Goal: Information Seeking & Learning: Learn about a topic

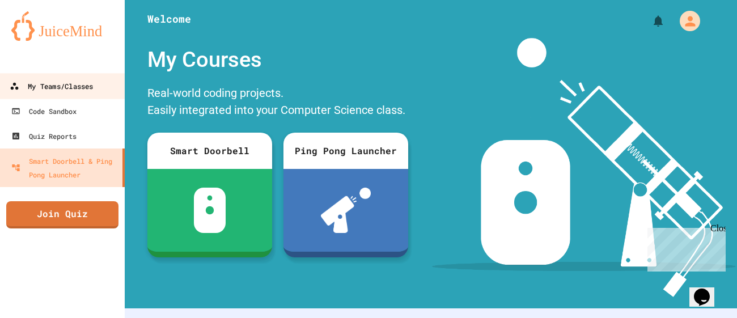
click at [89, 82] on div "My Teams/Classes" at bounding box center [51, 86] width 83 height 14
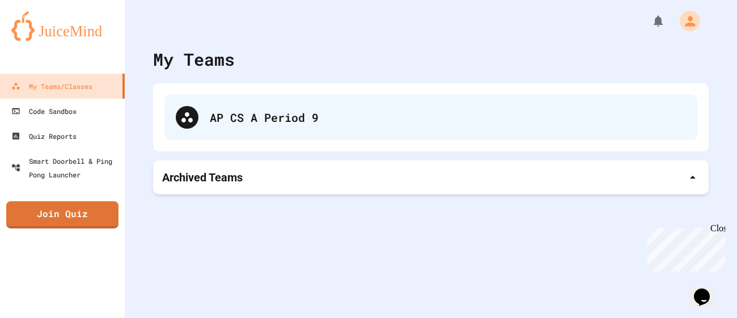
click at [305, 115] on div "AP CS A Period 9" at bounding box center [448, 117] width 476 height 17
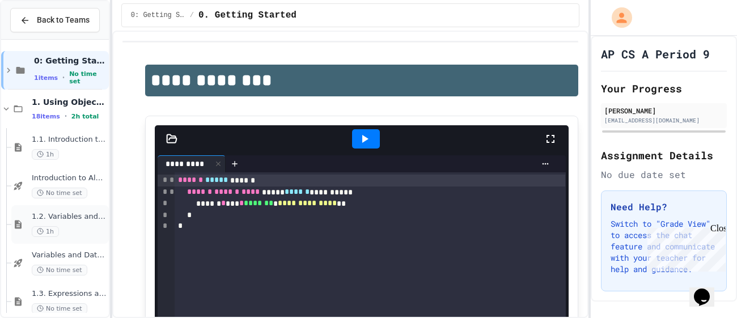
click at [82, 217] on span "1.2. Variables and Data Types" at bounding box center [69, 217] width 75 height 10
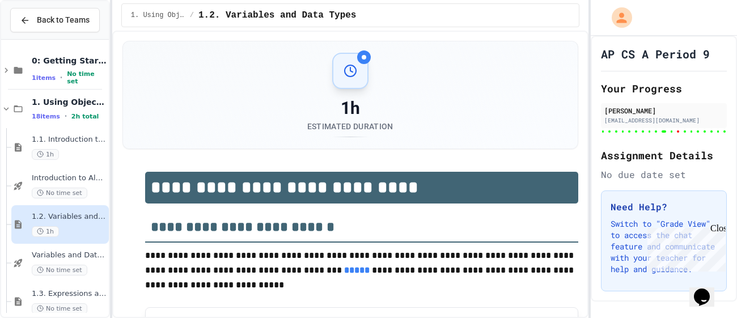
click at [69, 241] on div "1.2. Variables and Data Types 1h" at bounding box center [60, 224] width 98 height 39
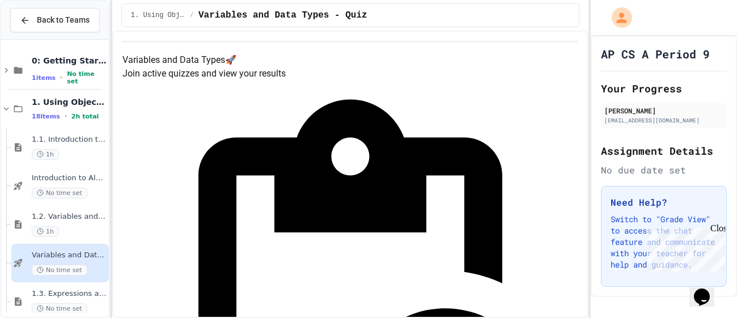
scroll to position [17, 0]
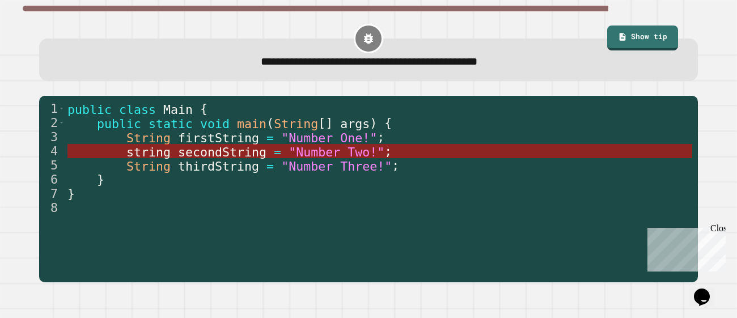
click at [320, 153] on span ""Number Two!"" at bounding box center [337, 152] width 96 height 14
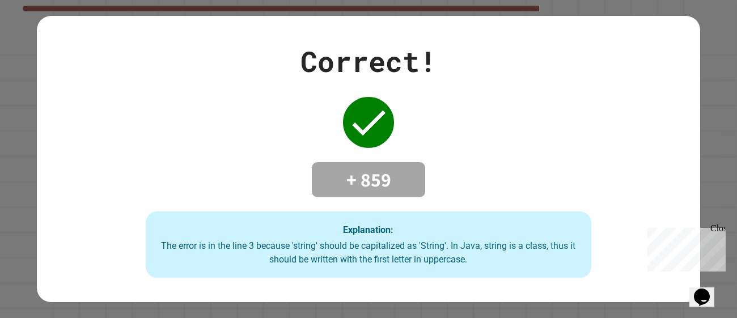
click at [544, 151] on div "Correct! + 859 Explanation: The error is in the line 3 because 'string' should …" at bounding box center [368, 159] width 637 height 238
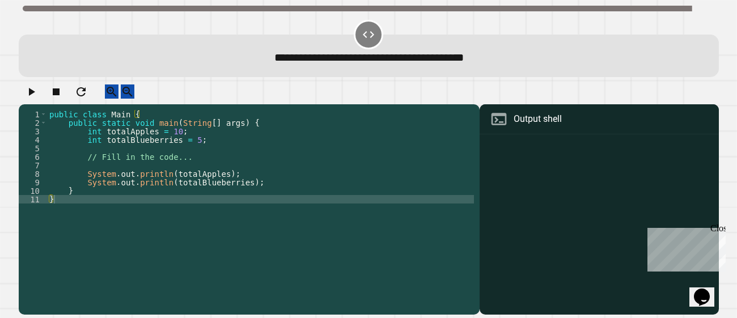
click at [201, 163] on div "public class Main { public static void main ( String [ ] args ) { int totalAppl…" at bounding box center [260, 208] width 427 height 196
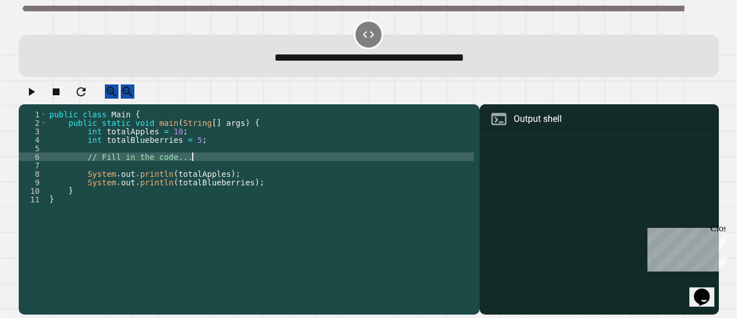
type textarea "**********"
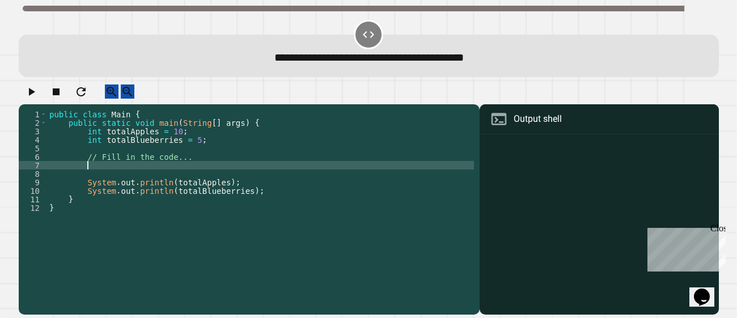
scroll to position [0, 1]
type textarea "*"
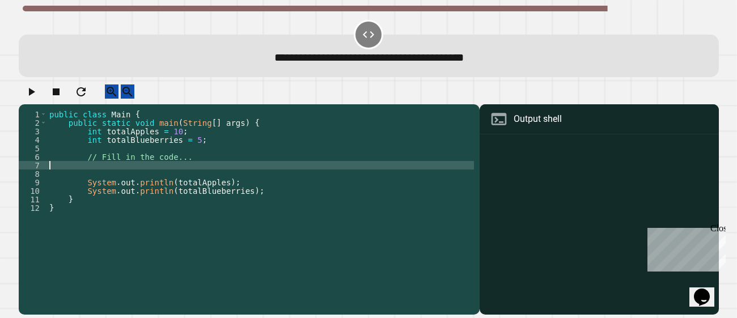
click at [201, 147] on div "public class Main { public static void main ( String [ ] args ) { int totalAppl…" at bounding box center [260, 208] width 427 height 196
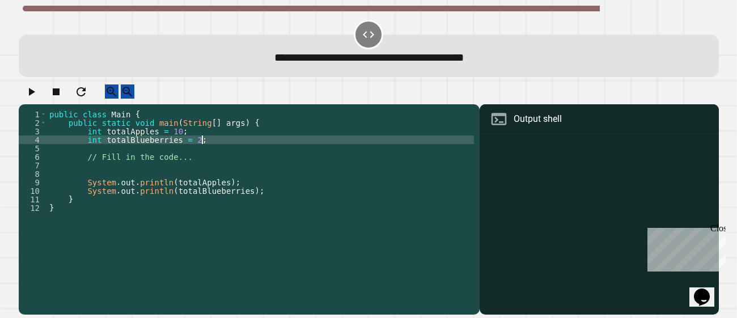
scroll to position [0, 11]
type textarea "**********"
click at [34, 94] on icon "button" at bounding box center [31, 92] width 14 height 14
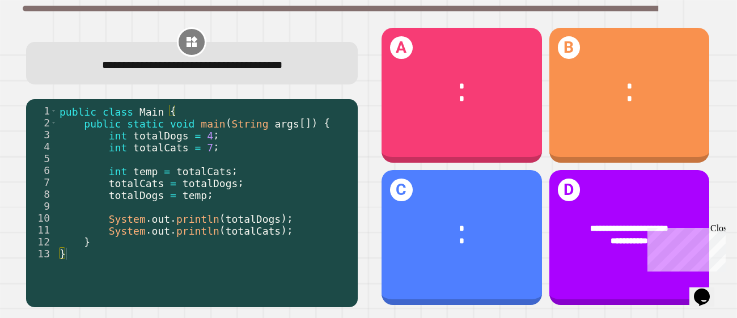
click at [721, 228] on div "Close" at bounding box center [718, 230] width 14 height 14
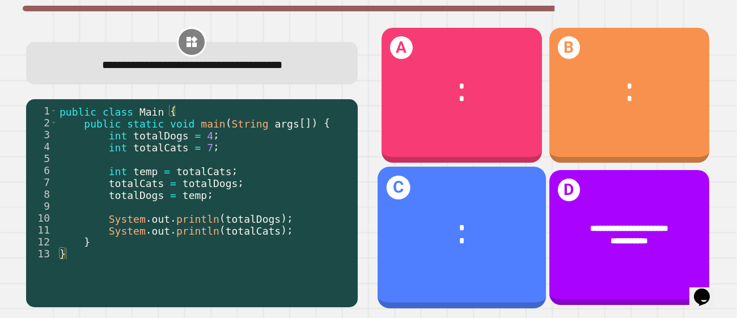
click at [497, 204] on div "* *" at bounding box center [462, 235] width 168 height 62
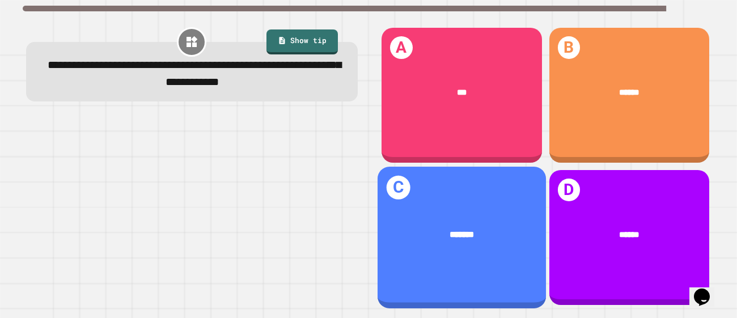
click at [476, 215] on div "*******" at bounding box center [462, 234] width 168 height 49
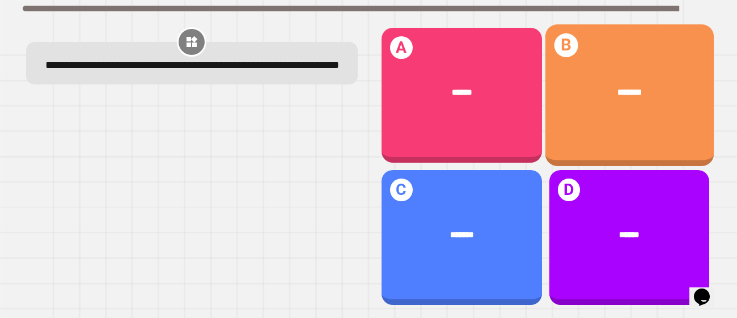
click at [617, 114] on div "*******" at bounding box center [629, 92] width 168 height 49
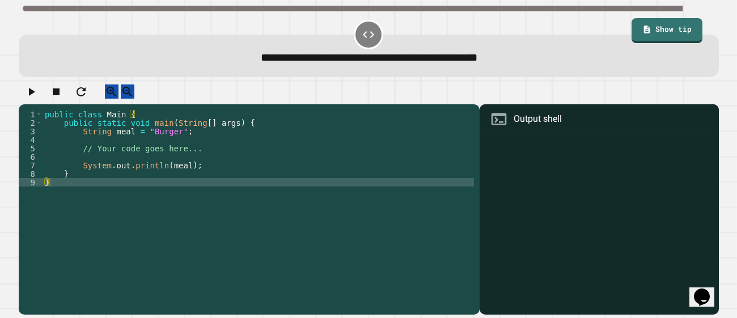
click at [219, 164] on div "public class Main { public static void main ( String [ ] args ) { String meal =…" at bounding box center [259, 208] width 432 height 196
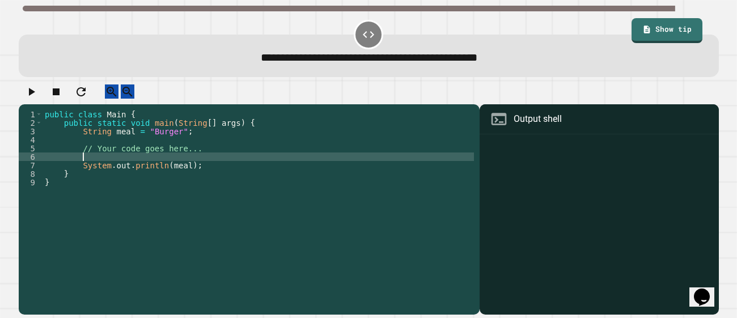
click at [169, 139] on div "public class Main { public static void main ( String [ ] args ) { String meal =…" at bounding box center [259, 208] width 432 height 196
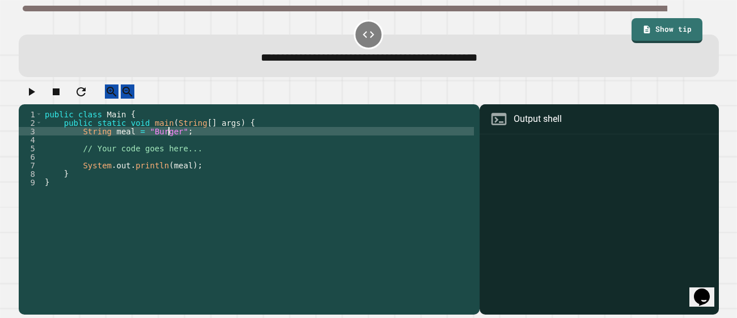
click at [169, 139] on div "public class Main { public static void main ( String [ ] args ) { String meal =…" at bounding box center [259, 208] width 432 height 196
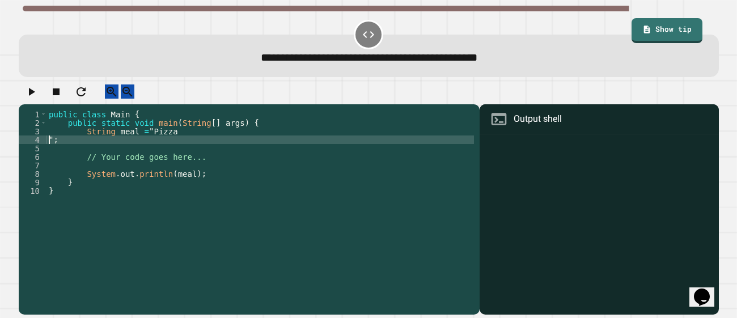
scroll to position [0, 0]
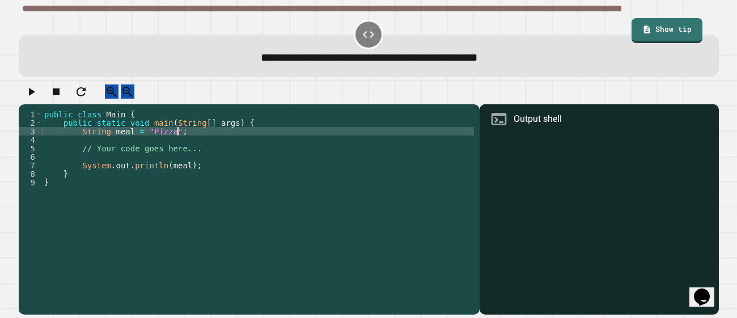
type textarea "**********"
click at [38, 99] on icon "button" at bounding box center [31, 92] width 14 height 14
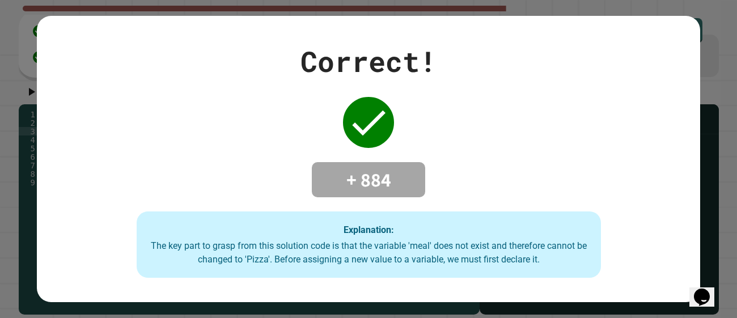
click at [149, 149] on div "Correct! + 884 Explanation: The key part to grasp from this solution code is th…" at bounding box center [369, 159] width 664 height 238
click at [483, 207] on div "Correct! + 884 Explanation: The key part to grasp from this solution code is th…" at bounding box center [369, 159] width 664 height 238
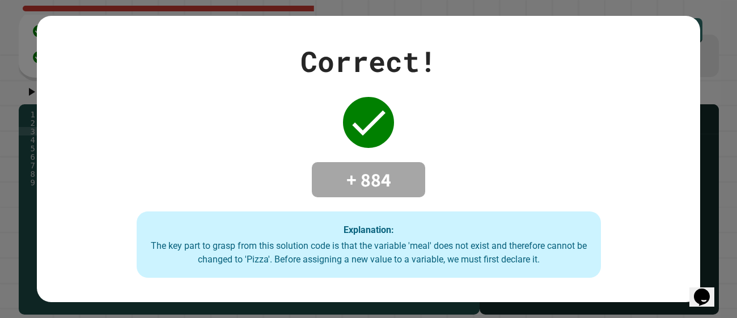
click at [516, 223] on div "Explanation: The key part to grasp from this solution code is that the variable…" at bounding box center [369, 245] width 465 height 67
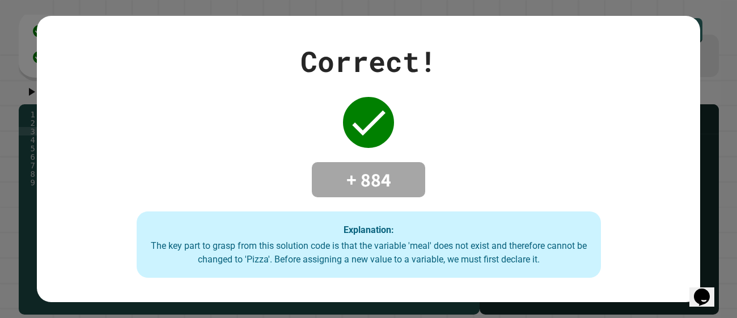
click at [725, 213] on div "Correct! + 884 Explanation: The key part to grasp from this solution code is th…" at bounding box center [368, 159] width 737 height 318
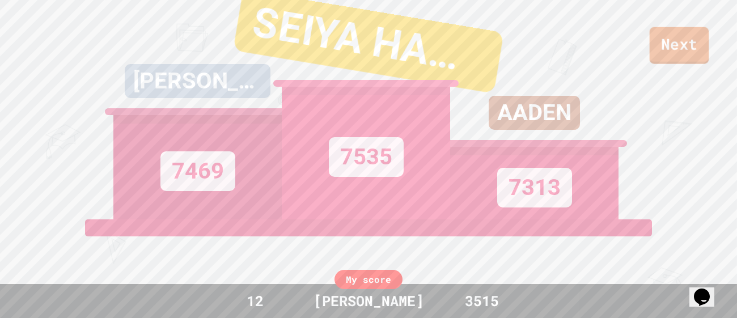
click at [697, 40] on link "Next" at bounding box center [680, 45] width 60 height 37
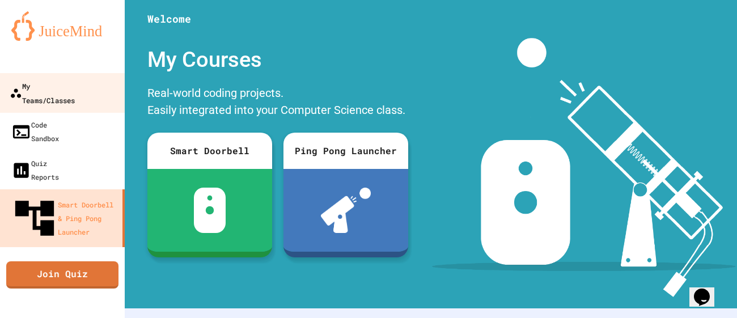
click at [75, 80] on div "My Teams/Classes" at bounding box center [42, 93] width 65 height 28
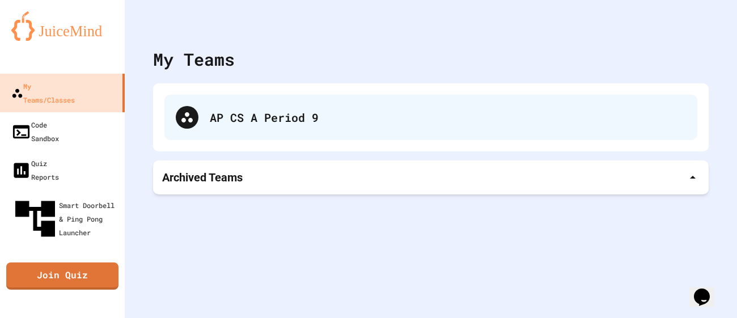
click at [328, 111] on div "AP CS A Period 9" at bounding box center [448, 117] width 476 height 17
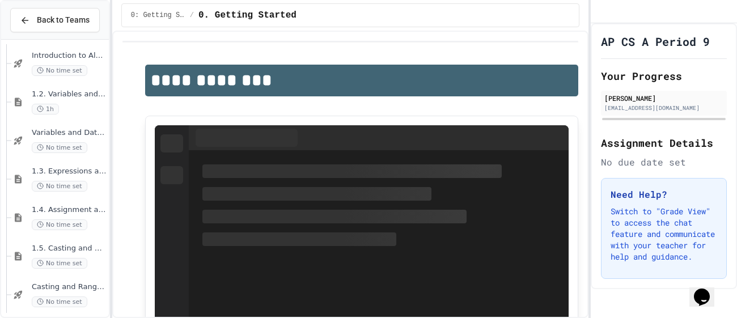
scroll to position [191, 0]
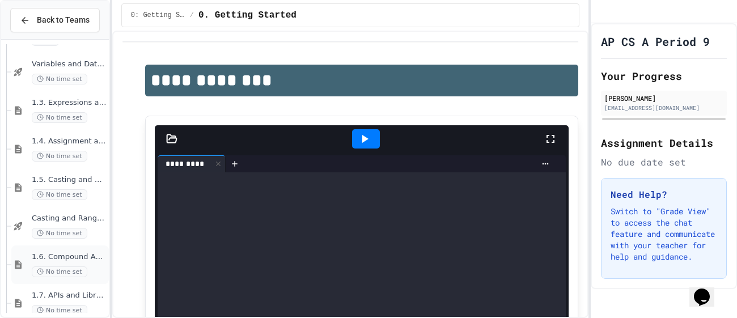
click at [92, 262] on div "1.6. Compound Assignment Operators No time set" at bounding box center [69, 264] width 75 height 25
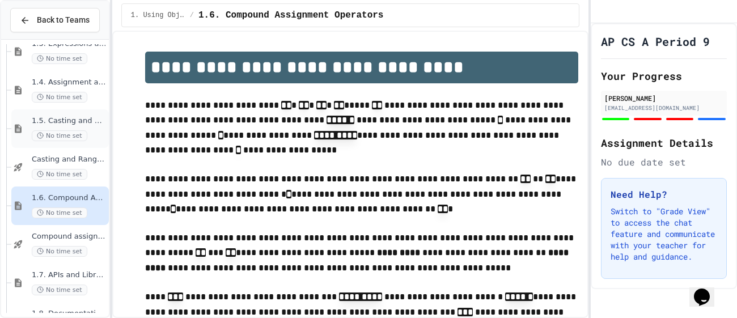
scroll to position [256, 0]
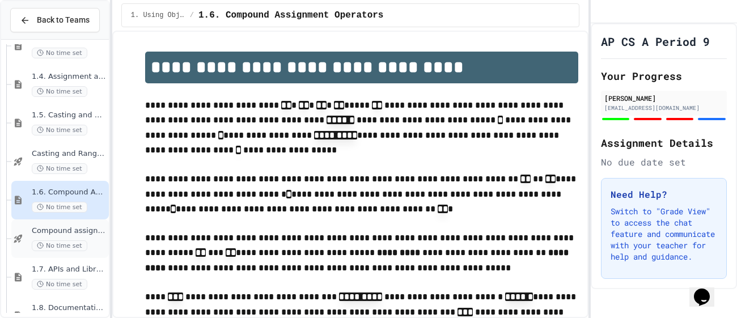
click at [81, 238] on div "Compound assignment operators - Quiz No time set" at bounding box center [69, 238] width 75 height 25
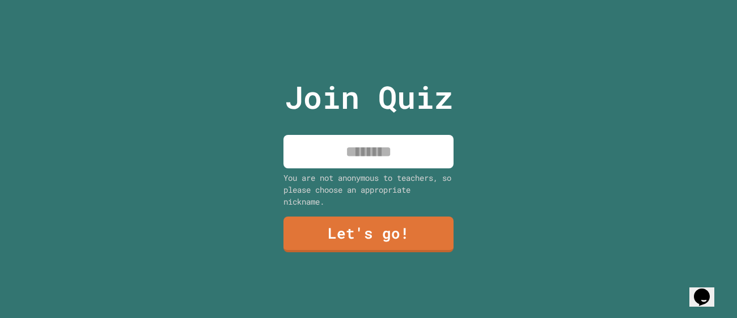
click at [331, 159] on input at bounding box center [369, 151] width 170 height 33
type input "********"
click at [358, 227] on link "Let's go!" at bounding box center [368, 234] width 172 height 36
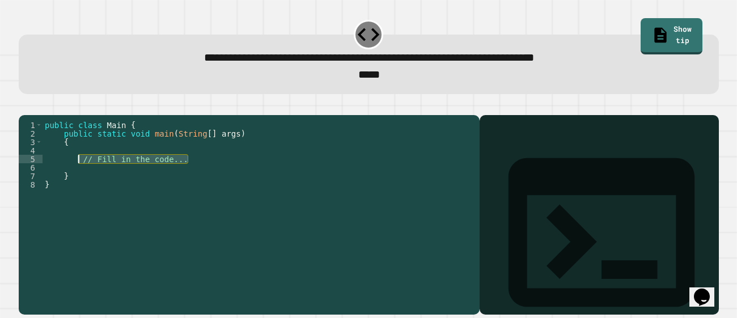
drag, startPoint x: 193, startPoint y: 176, endPoint x: 78, endPoint y: 176, distance: 114.6
click at [78, 176] on div "public class Main { public static void main ( String [ ] args ) { // Fill in th…" at bounding box center [259, 210] width 432 height 179
type textarea "**********"
click at [121, 172] on div "public class Main { public static void main ( String [ ] args ) { System . ou .…" at bounding box center [259, 210] width 432 height 179
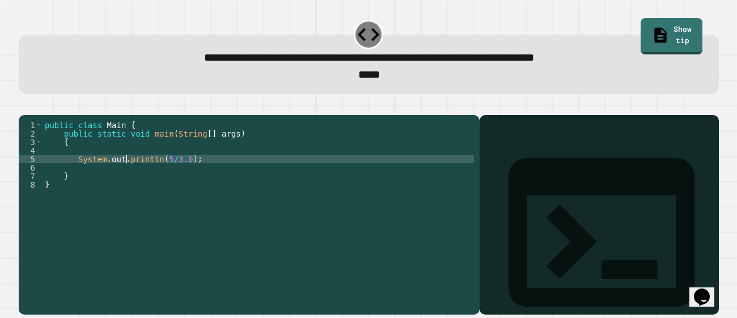
scroll to position [0, 6]
click at [24, 106] on icon "button" at bounding box center [24, 106] width 0 height 0
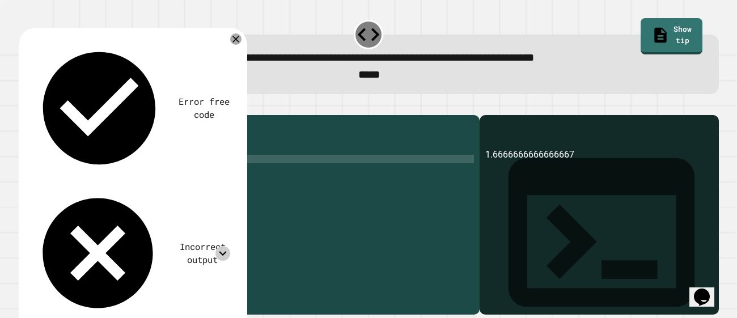
click at [220, 246] on icon at bounding box center [223, 253] width 15 height 15
click at [230, 36] on div "Error free code 1.6666666666666667 Incorrect output Expected output 2 My output…" at bounding box center [133, 214] width 229 height 372
click at [233, 40] on icon at bounding box center [236, 39] width 14 height 14
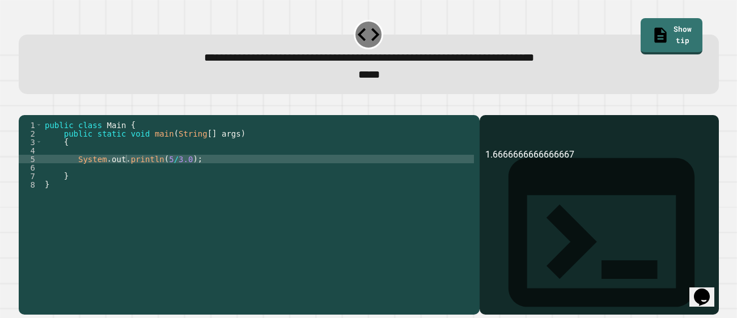
click at [180, 174] on div "public class Main { public static void main ( String [ ] args ) { System . out …" at bounding box center [259, 210] width 432 height 179
click at [178, 174] on div "public class Main { public static void main ( String [ ] args ) { System . out …" at bounding box center [259, 210] width 432 height 179
click at [22, 111] on div at bounding box center [369, 109] width 700 height 14
click at [33, 115] on icon "button" at bounding box center [32, 113] width 6 height 8
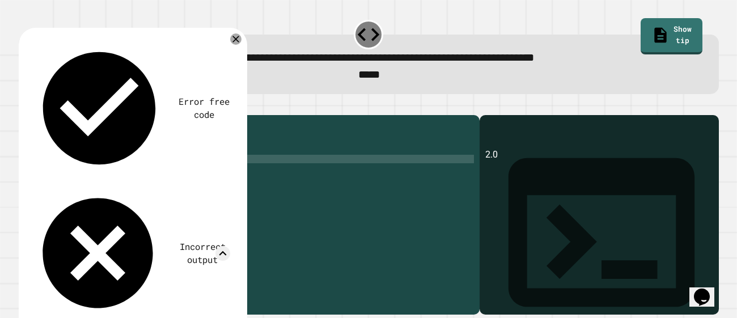
click at [192, 179] on div "public class Main { public static void main ( String [ ] args ) { System . out …" at bounding box center [259, 210] width 432 height 179
type textarea "**********"
click at [236, 35] on div at bounding box center [235, 38] width 11 height 11
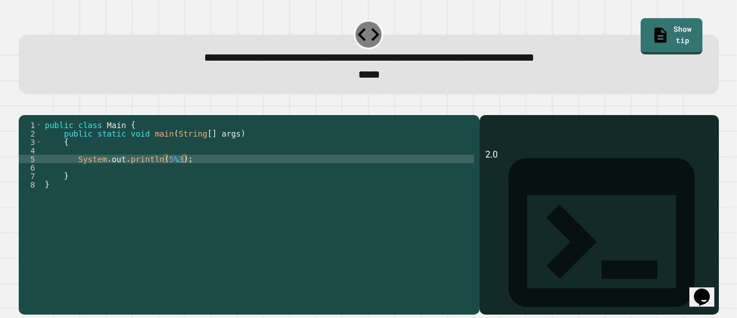
click at [24, 106] on icon "button" at bounding box center [24, 106] width 0 height 0
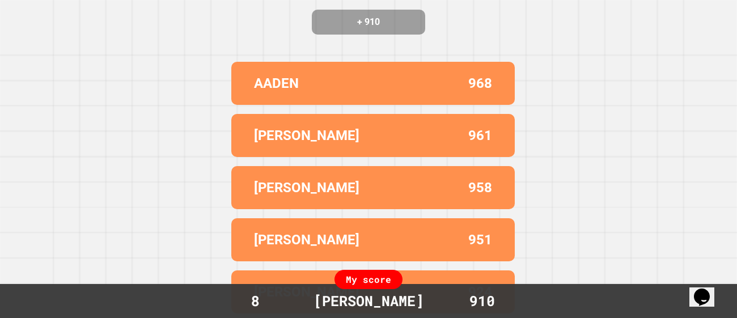
scroll to position [0, 0]
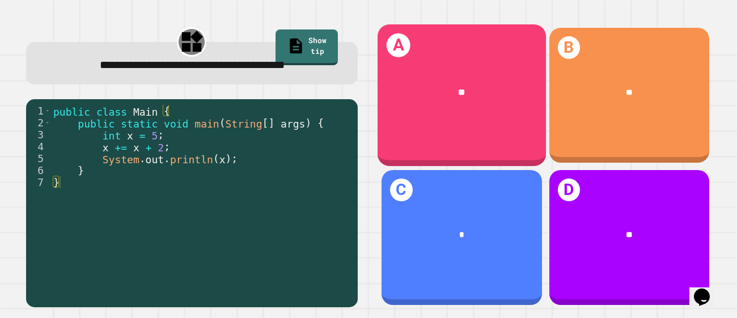
click at [508, 114] on div "**" at bounding box center [462, 92] width 168 height 49
click at [512, 133] on div "A **" at bounding box center [462, 95] width 168 height 142
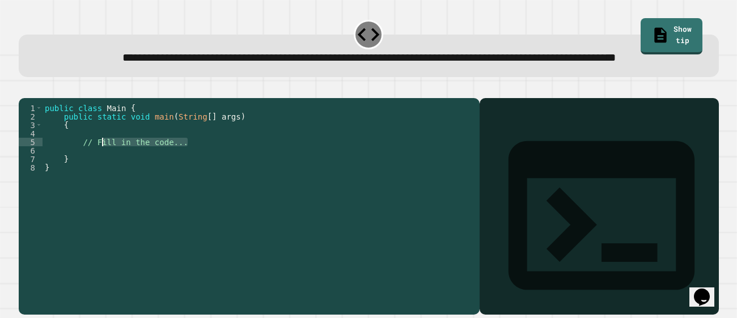
drag, startPoint x: 199, startPoint y: 176, endPoint x: 103, endPoint y: 177, distance: 95.3
click at [103, 177] on div "public class Main { public static void main ( String [ ] args ) { // Fill in th…" at bounding box center [259, 193] width 432 height 179
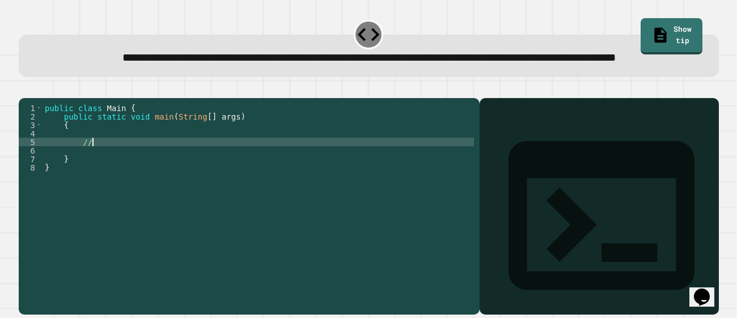
type textarea "*"
click at [24, 89] on icon "button" at bounding box center [24, 89] width 0 height 0
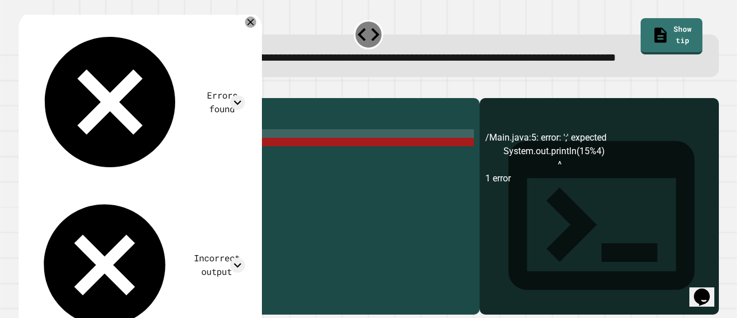
click at [205, 171] on div "public class Main { public static void main ( String [ ] args ) { System . out …" at bounding box center [259, 193] width 432 height 179
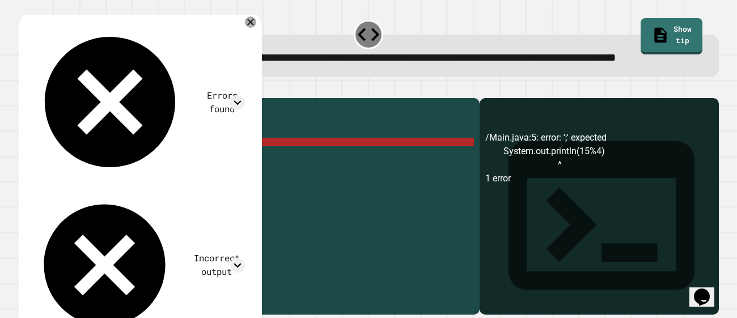
click at [205, 172] on div "public class Main { public static void main ( String [ ] args ) { System . out …" at bounding box center [259, 193] width 432 height 179
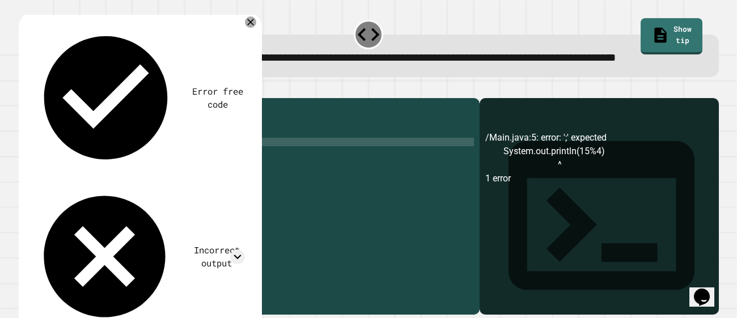
scroll to position [0, 11]
type textarea "**********"
click at [24, 89] on icon "button" at bounding box center [24, 89] width 0 height 0
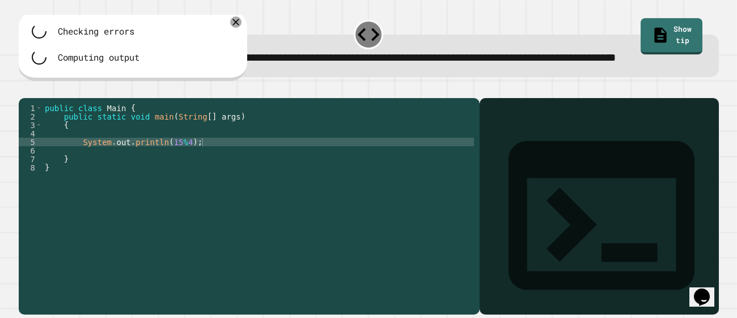
click at [37, 98] on div at bounding box center [369, 92] width 700 height 14
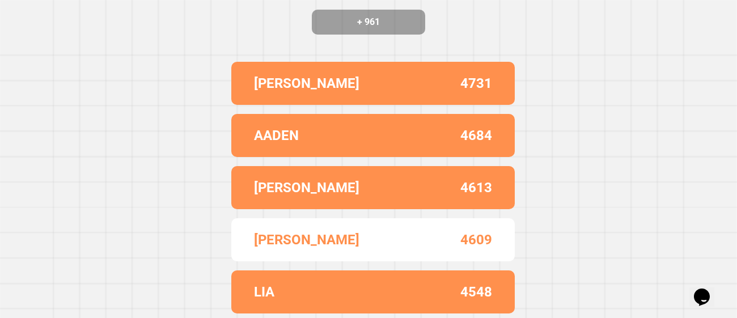
scroll to position [0, 0]
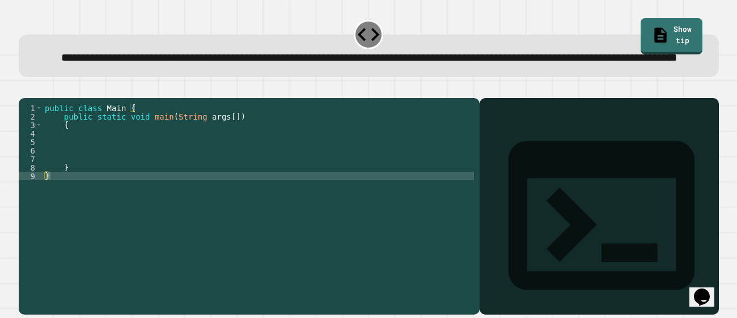
click at [145, 164] on div "public class Main { public static void main ( String args [ ]) { } }" at bounding box center [259, 193] width 432 height 179
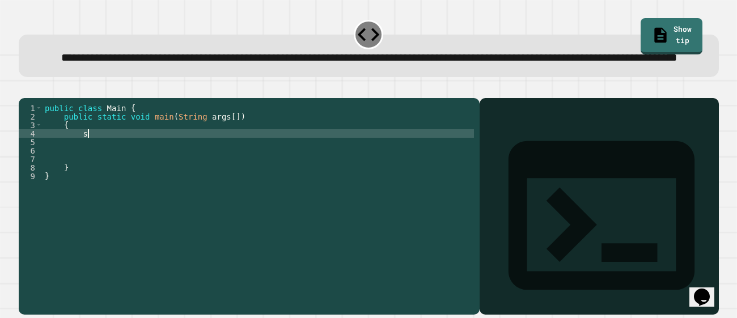
scroll to position [0, 2]
type textarea "*"
click at [24, 89] on button "button" at bounding box center [24, 89] width 0 height 0
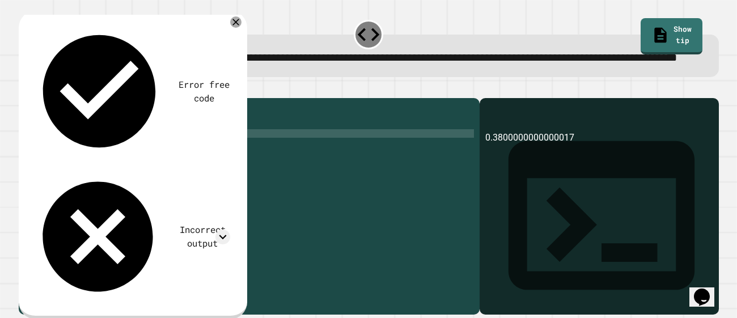
click at [207, 167] on div "public class Main { public static void main ( String args [ ]) { System . out .…" at bounding box center [259, 193] width 432 height 179
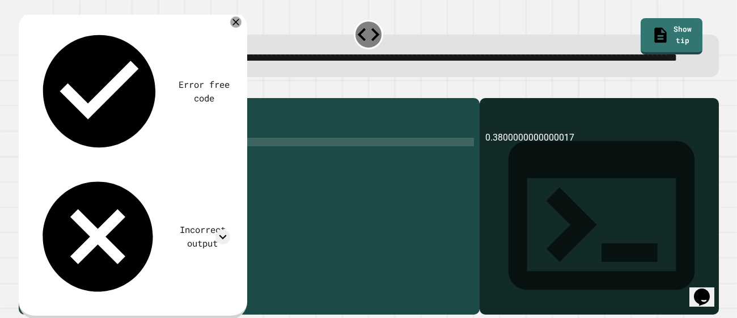
click at [202, 177] on div "public class Main { public static void main ( String args [ ]) { System . out .…" at bounding box center [259, 193] width 432 height 179
click at [207, 167] on div "public class Main { public static void main ( String args [ ]) { System . out .…" at bounding box center [259, 193] width 432 height 179
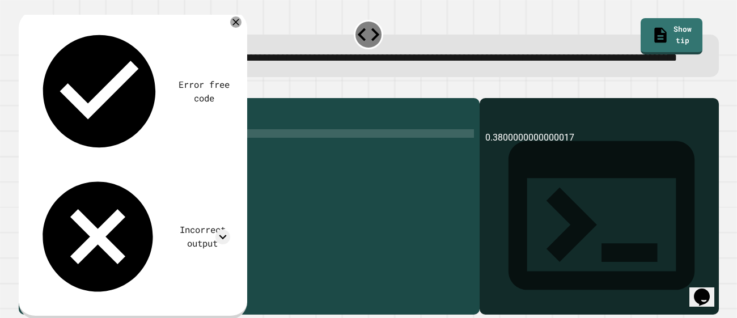
scroll to position [0, 11]
click at [35, 100] on icon "button" at bounding box center [32, 96] width 6 height 8
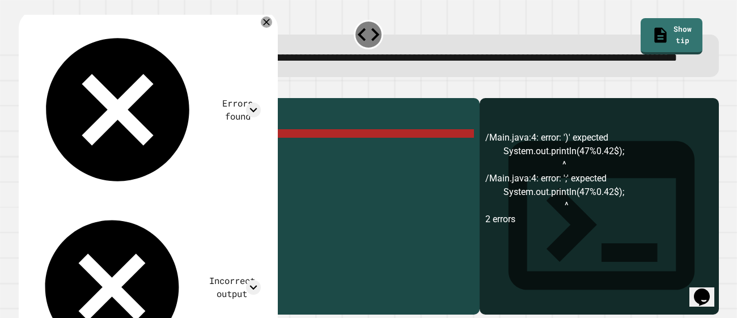
click at [211, 166] on div "public class Main { public static void main ( String args [ ]) { System . out .…" at bounding box center [259, 193] width 432 height 179
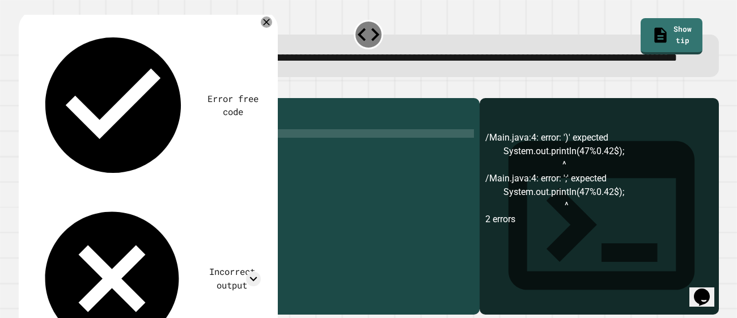
click at [183, 168] on div "public class Main { public static void main ( String args [ ]) { System . out .…" at bounding box center [259, 193] width 432 height 179
click at [33, 100] on icon "button" at bounding box center [32, 96] width 6 height 8
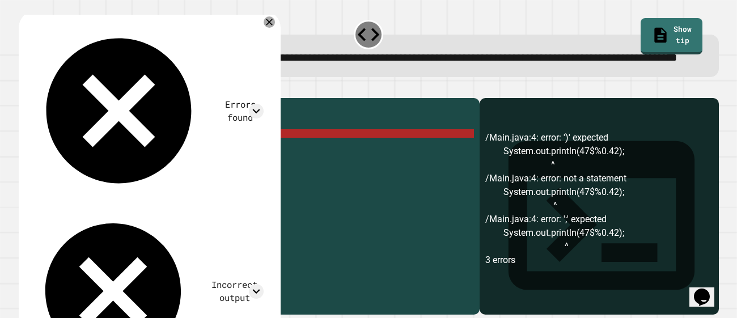
click at [188, 164] on div "public class Main { public static void main ( String args [ ]) { System . out .…" at bounding box center [259, 193] width 432 height 179
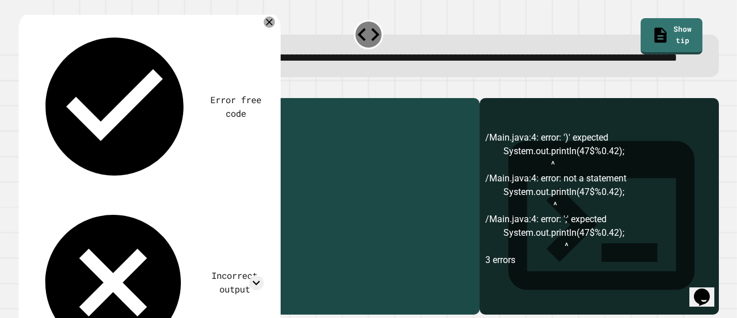
drag, startPoint x: 209, startPoint y: 167, endPoint x: 185, endPoint y: 166, distance: 23.8
click at [185, 166] on div "public class Main { public static void main ( String args [ ]) { System . out .…" at bounding box center [259, 193] width 432 height 179
click at [202, 167] on div "public class Main { public static void main ( String args [ ]) { System . out .…" at bounding box center [259, 193] width 432 height 179
click at [24, 89] on icon "button" at bounding box center [24, 89] width 0 height 0
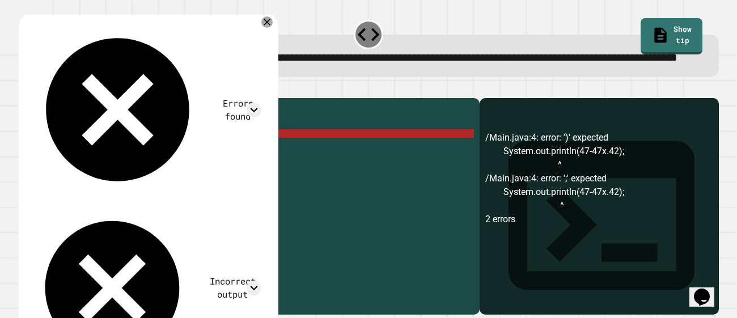
click at [207, 169] on div "public class Main { public static void main ( String args [ ]) { System . out .…" at bounding box center [259, 193] width 432 height 179
click at [204, 168] on div "public class Main { public static void main ( String args [ ]) { System . out .…" at bounding box center [259, 193] width 432 height 179
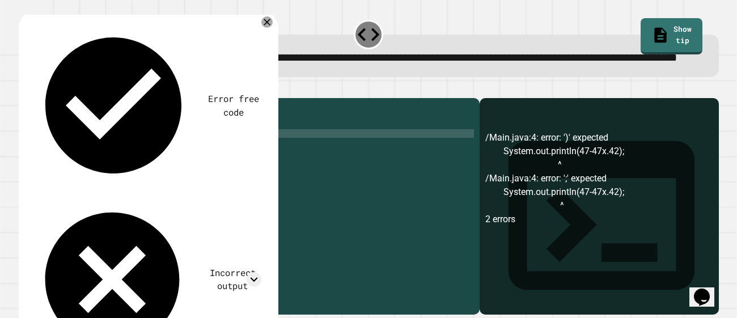
scroll to position [0, 11]
click at [47, 98] on div at bounding box center [369, 92] width 700 height 14
click at [24, 89] on icon "button" at bounding box center [24, 89] width 0 height 0
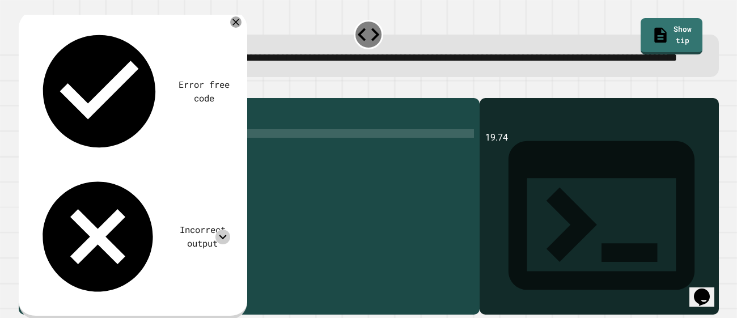
click at [218, 230] on icon at bounding box center [223, 237] width 15 height 15
click at [233, 29] on icon at bounding box center [236, 22] width 14 height 14
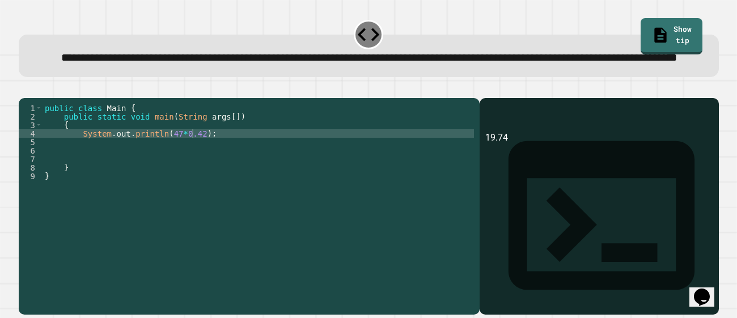
click at [185, 164] on div "public class Main { public static void main ( String args [ ]) { System . out .…" at bounding box center [259, 193] width 432 height 179
click at [183, 165] on div "public class Main { public static void main ( String args [ ]) { System . out .…" at bounding box center [259, 193] width 432 height 179
click at [191, 161] on div "public class Main { public static void main ( String args [ ]) { System . out .…" at bounding box center [259, 193] width 432 height 179
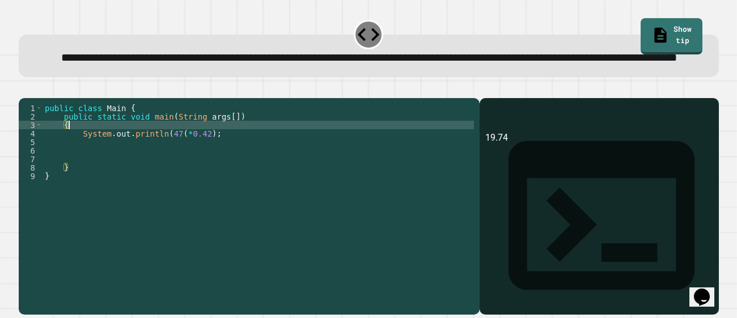
scroll to position [0, 1]
click at [188, 163] on div "public class Main { public static void main ( String args [ ]) { System . out .…" at bounding box center [259, 193] width 432 height 179
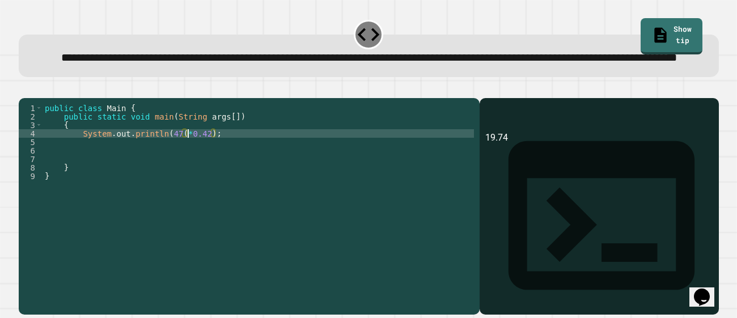
click at [188, 165] on div "public class Main { public static void main ( String args [ ]) { System . out .…" at bounding box center [259, 193] width 432 height 179
click at [211, 169] on div "public class Main { public static void main ( String args [ ]) { System . out .…" at bounding box center [259, 193] width 432 height 179
click at [192, 163] on div "public class Main { public static void main ( String args [ ]) { System . out .…" at bounding box center [259, 193] width 432 height 179
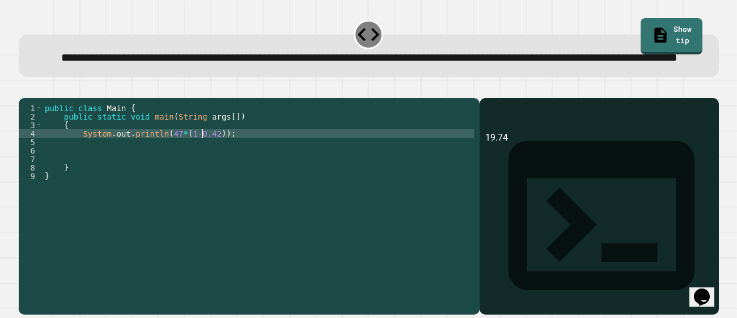
scroll to position [0, 11]
click at [208, 166] on div "public class Main { public static void main ( String args [ ]) { System . out .…" at bounding box center [259, 193] width 432 height 179
click at [187, 164] on div "public class Main { public static void main ( String args [ ]) { System . out .…" at bounding box center [259, 193] width 432 height 179
click at [190, 165] on div "public class Main { public static void main ( String args [ ]) { System . out .…" at bounding box center [259, 193] width 432 height 179
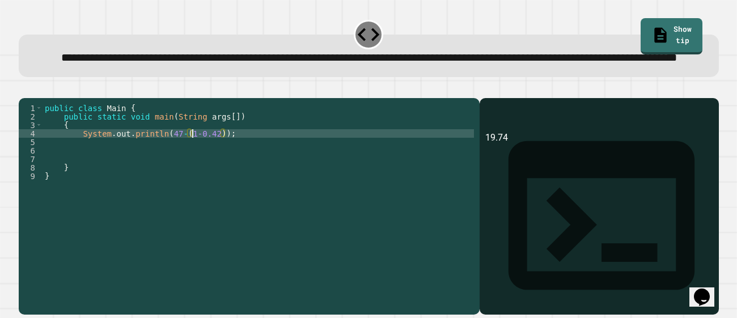
click at [205, 167] on div "public class Main { public static void main ( String args [ ]) { System . out .…" at bounding box center [259, 193] width 432 height 179
type textarea "**********"
click at [24, 89] on button "button" at bounding box center [24, 89] width 0 height 0
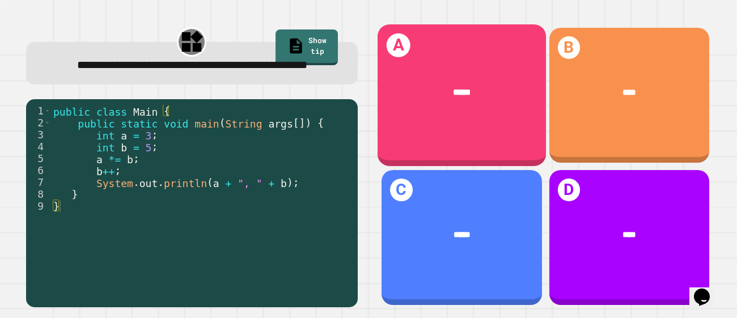
click at [501, 48] on div "A *****" at bounding box center [462, 95] width 168 height 142
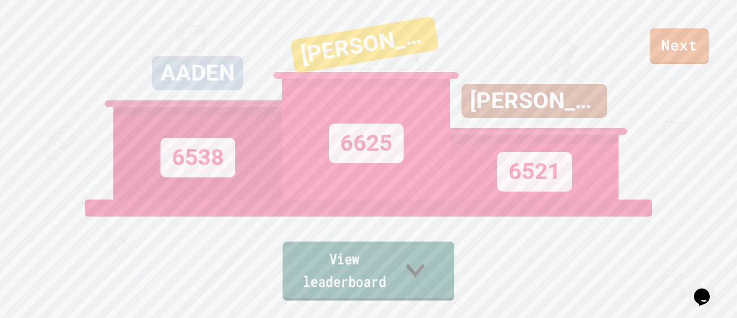
click at [402, 278] on link "View leaderboard" at bounding box center [369, 271] width 172 height 59
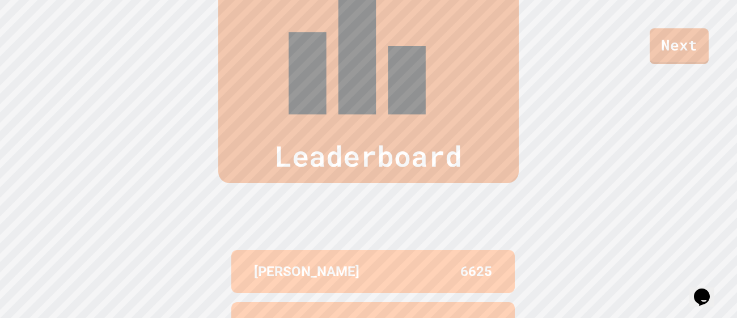
scroll to position [467, 0]
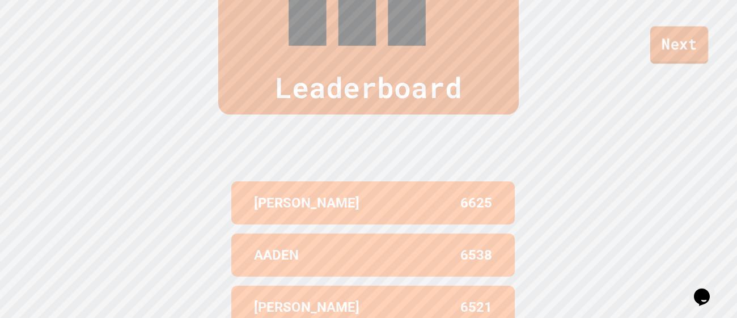
click at [679, 55] on link "Next" at bounding box center [680, 44] width 58 height 37
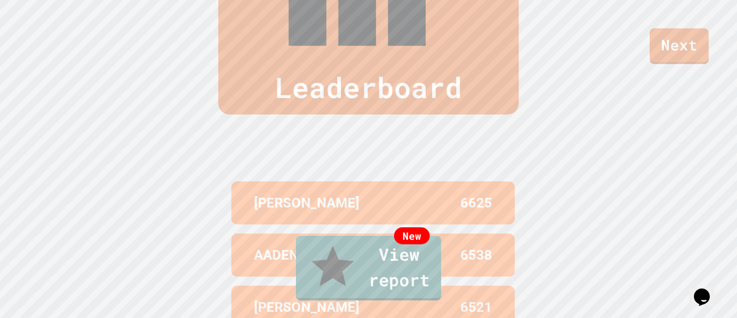
drag, startPoint x: 141, startPoint y: 177, endPoint x: 343, endPoint y: 193, distance: 202.0
